Goal: Task Accomplishment & Management: Use online tool/utility

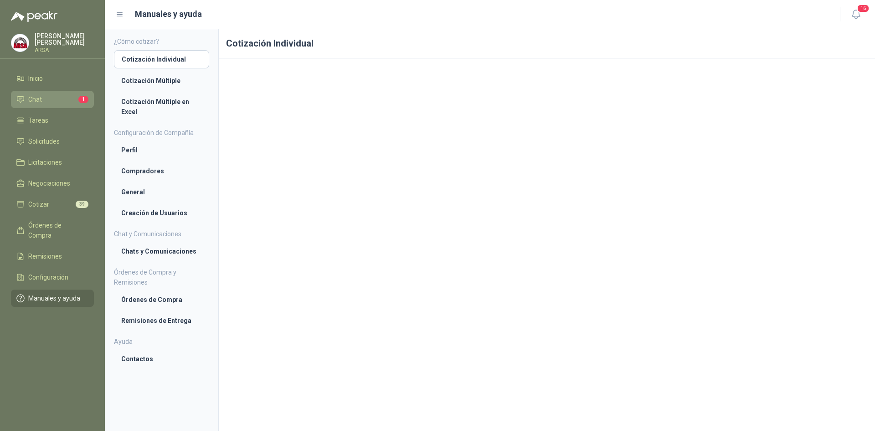
click at [38, 101] on span "Chat" at bounding box center [35, 99] width 14 height 10
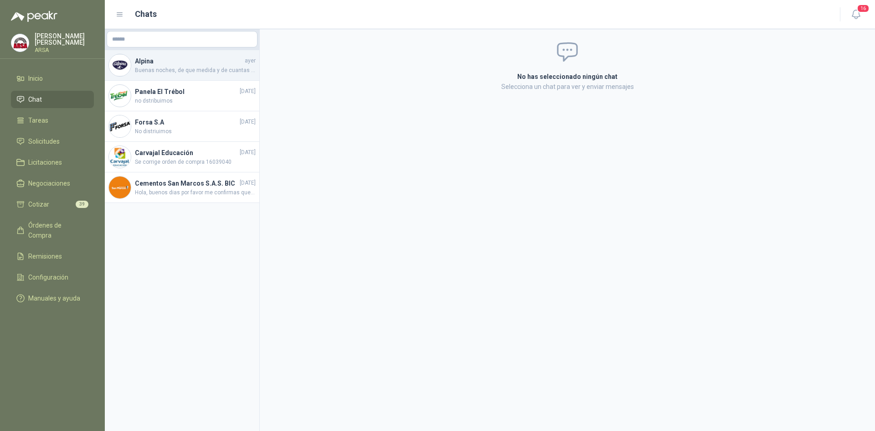
click at [183, 62] on h4 "Alpina" at bounding box center [189, 61] width 108 height 10
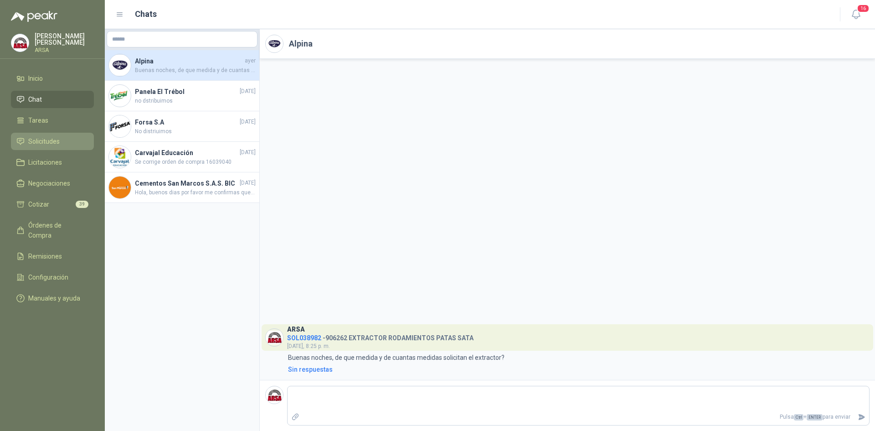
click at [40, 144] on span "Solicitudes" at bounding box center [43, 141] width 31 height 10
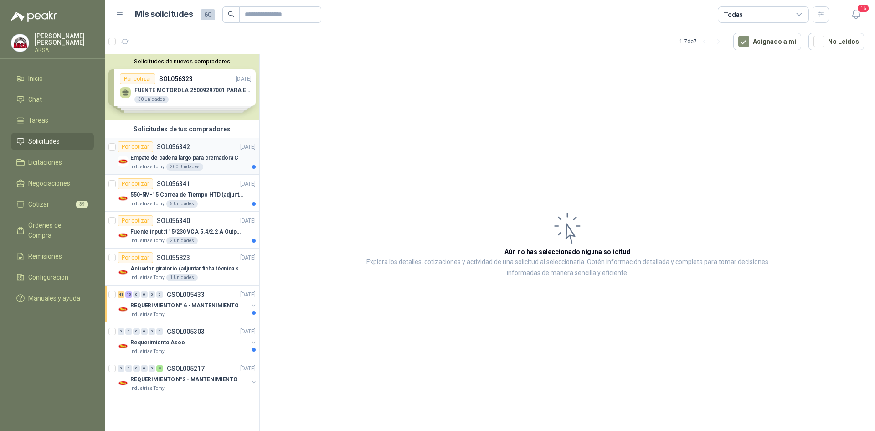
click at [187, 151] on div "Por cotizar SOL056342" at bounding box center [154, 146] width 72 height 11
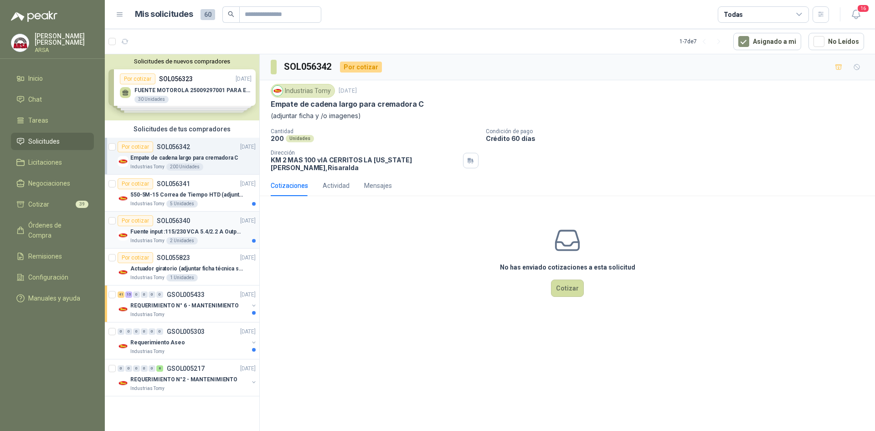
click at [190, 223] on div "Por cotizar SOL056340 [DATE]" at bounding box center [187, 220] width 138 height 11
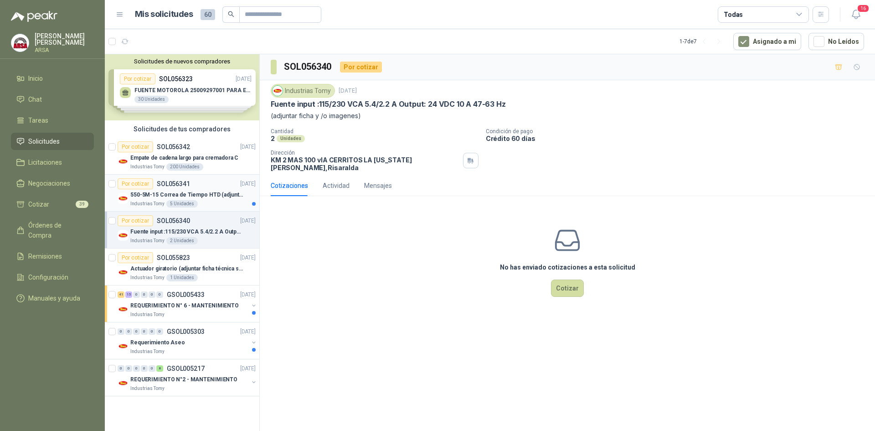
click at [203, 188] on div "Por cotizar SOL056341 [DATE]" at bounding box center [187, 183] width 138 height 11
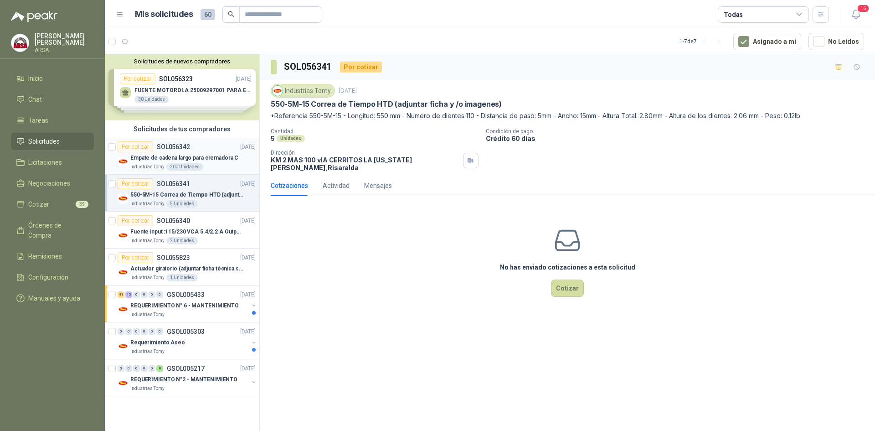
click at [184, 162] on p "Empate de cadena largo para cremadora C" at bounding box center [184, 158] width 108 height 9
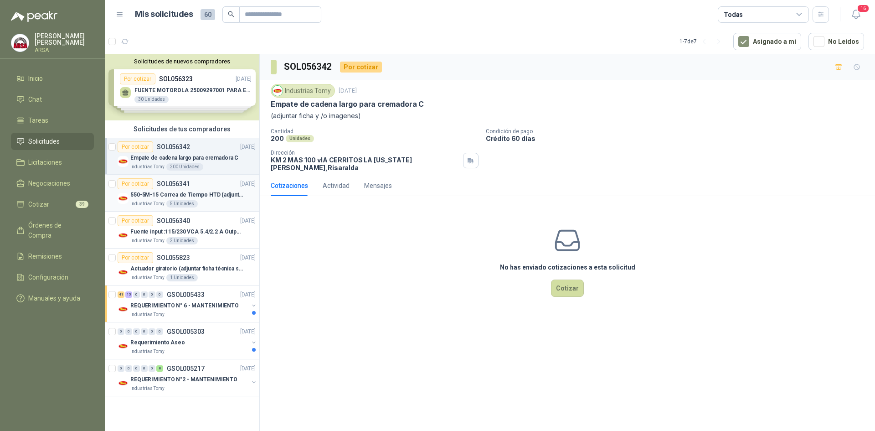
click at [222, 205] on div "Industrias Tomy 5 Unidades" at bounding box center [192, 203] width 125 height 7
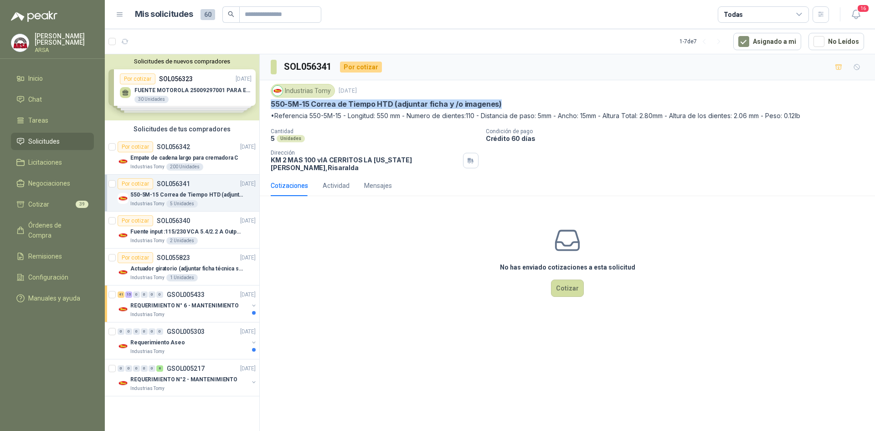
drag, startPoint x: 280, startPoint y: 103, endPoint x: 518, endPoint y: 106, distance: 238.7
click at [518, 106] on div "550-5M-15 Correa de Tiempo HTD (adjuntar ficha y /o imagenes)" at bounding box center [567, 104] width 593 height 10
copy p "550-5M-15 Correa de Tiempo HTD (adjuntar ficha y /o imagenes)"
click at [367, 128] on div "Industrias Tomy [DATE] 550-5M-15 [PERSON_NAME] de Tiempo HTD (adjuntar ficha y …" at bounding box center [567, 127] width 593 height 87
click at [213, 235] on p "Fuente input :115/230 VCA 5.4/2.2 A Output: 24 VDC 10 A 47-63 Hz" at bounding box center [186, 231] width 113 height 9
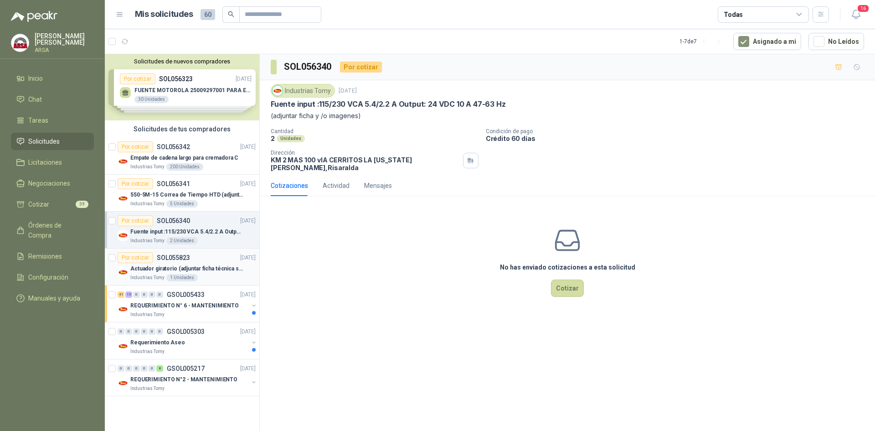
click at [199, 273] on div "Actuador giratorio (adjuntar ficha técnica si es diferente a festo)" at bounding box center [192, 268] width 125 height 11
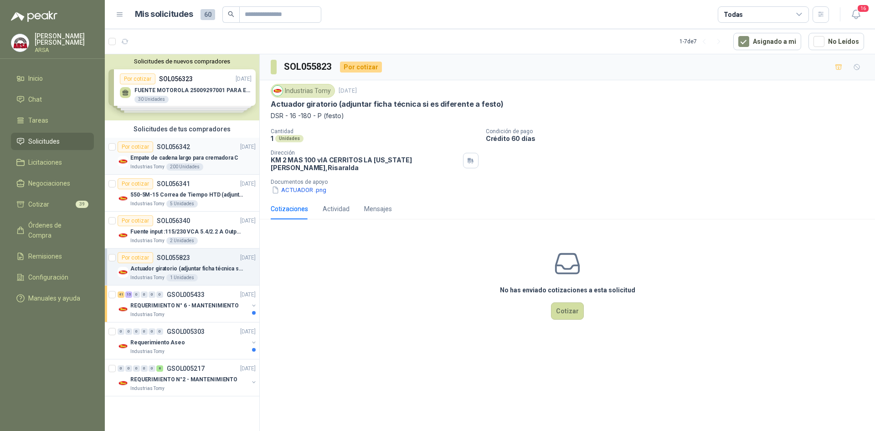
click at [185, 159] on p "Empate de cadena largo para cremadora C" at bounding box center [184, 158] width 108 height 9
